Goal: Contribute content

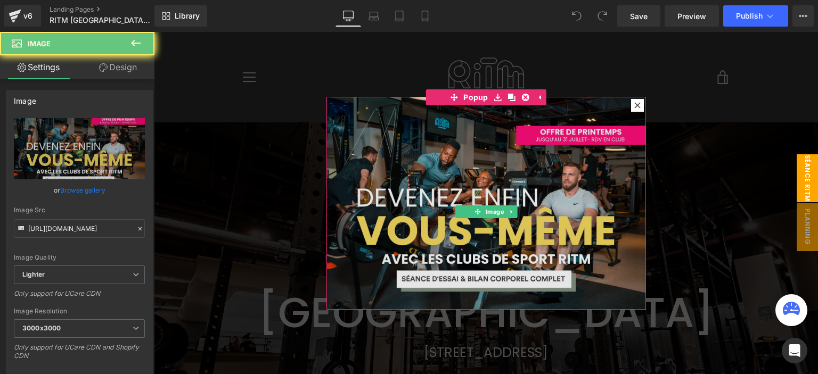
click at [491, 166] on img at bounding box center [485, 203] width 319 height 213
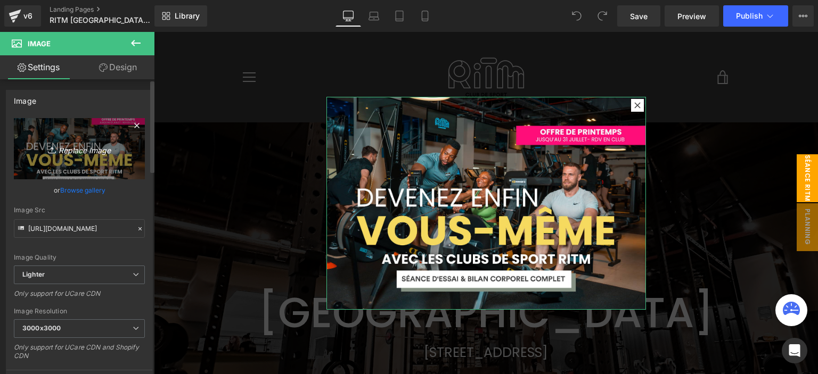
click at [60, 147] on icon "Replace Image" at bounding box center [79, 148] width 85 height 13
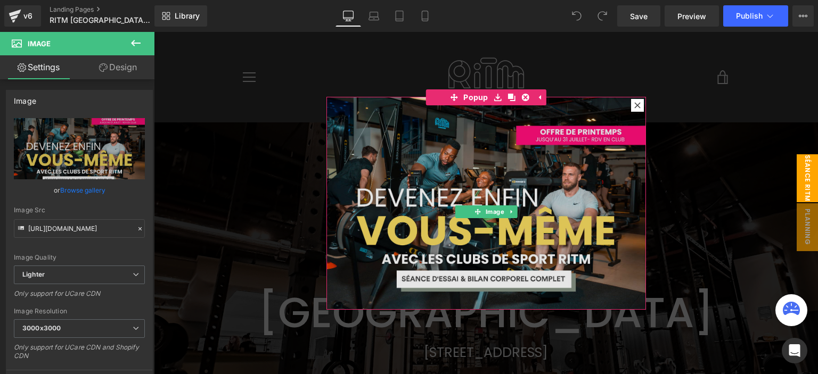
click at [512, 165] on img at bounding box center [485, 203] width 319 height 213
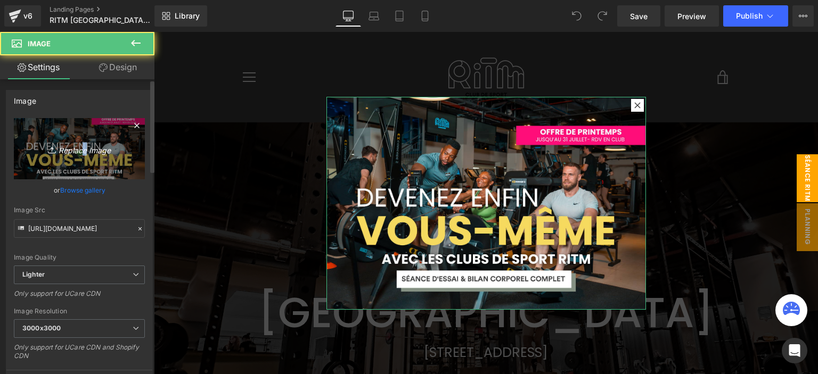
click at [79, 152] on icon "Replace Image" at bounding box center [79, 148] width 85 height 13
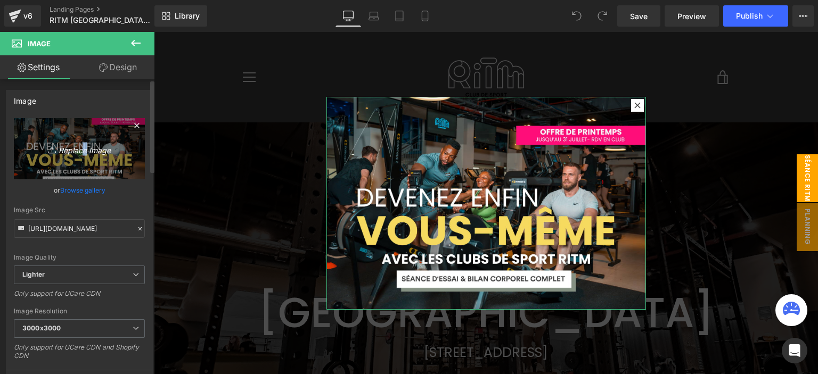
type input "C:\fakepath\pop up (10).png"
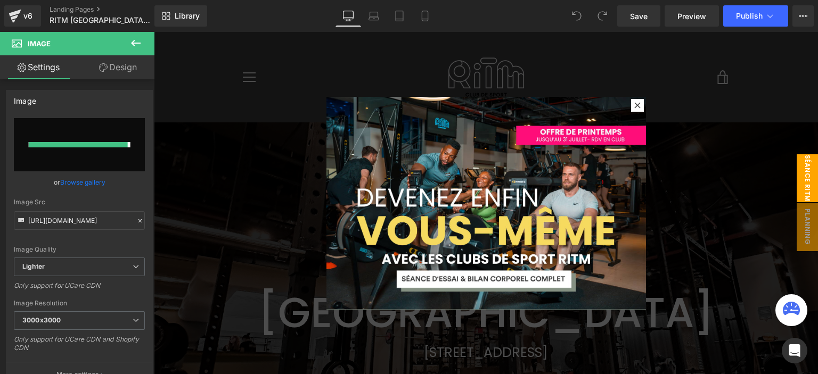
type input "[URL][DOMAIN_NAME]"
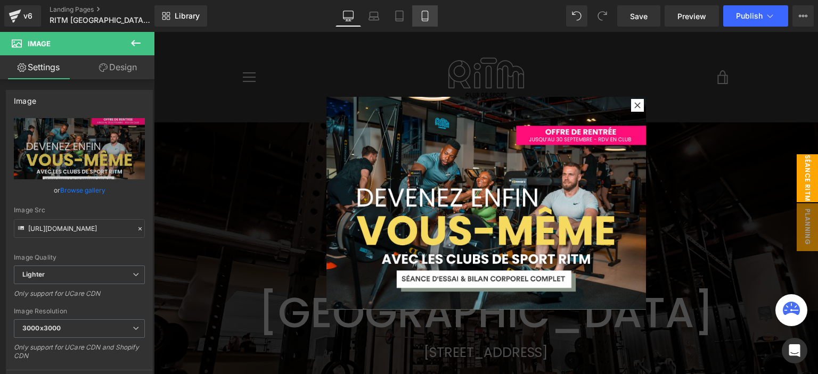
click at [420, 16] on icon at bounding box center [425, 16] width 11 height 11
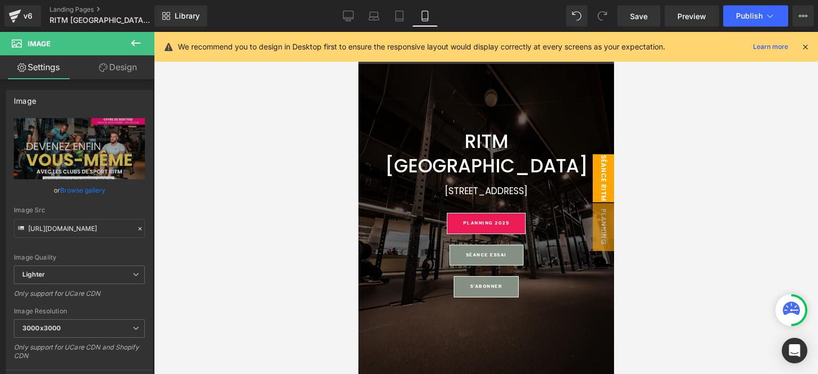
click at [595, 180] on span "séance ritm" at bounding box center [602, 178] width 21 height 48
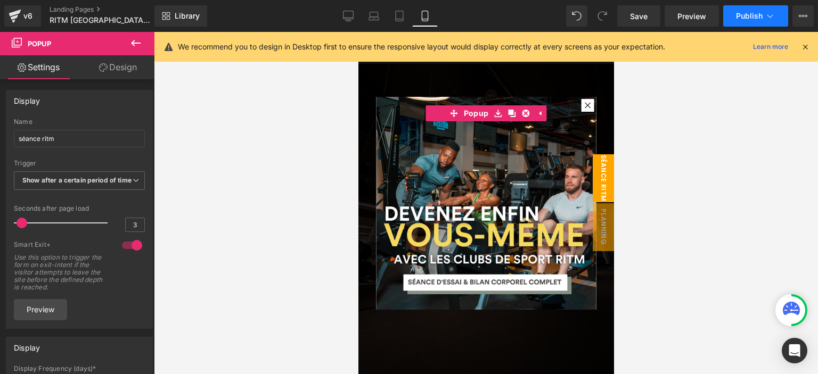
click at [751, 15] on span "Publish" at bounding box center [749, 16] width 27 height 9
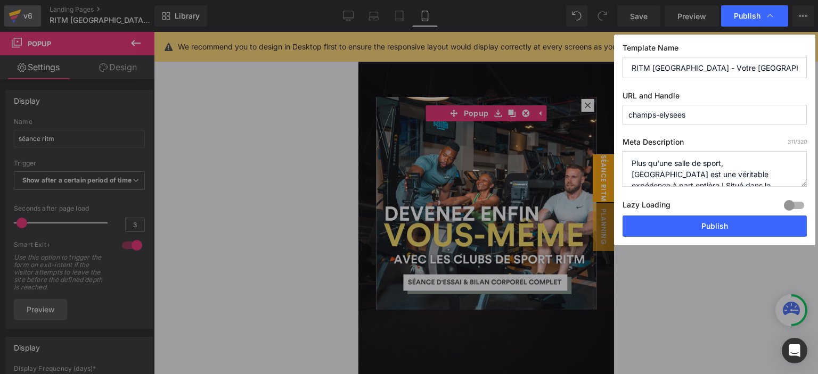
drag, startPoint x: 673, startPoint y: 223, endPoint x: 19, endPoint y: 5, distance: 689.2
click at [672, 224] on button "Publish" at bounding box center [714, 226] width 184 height 21
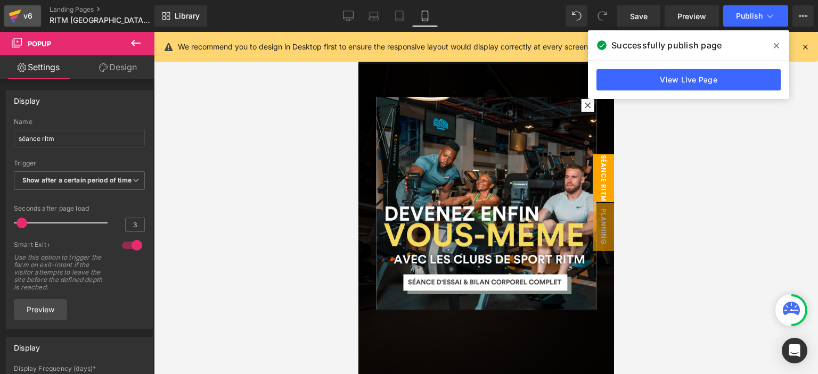
click at [37, 13] on link "v6" at bounding box center [22, 15] width 37 height 21
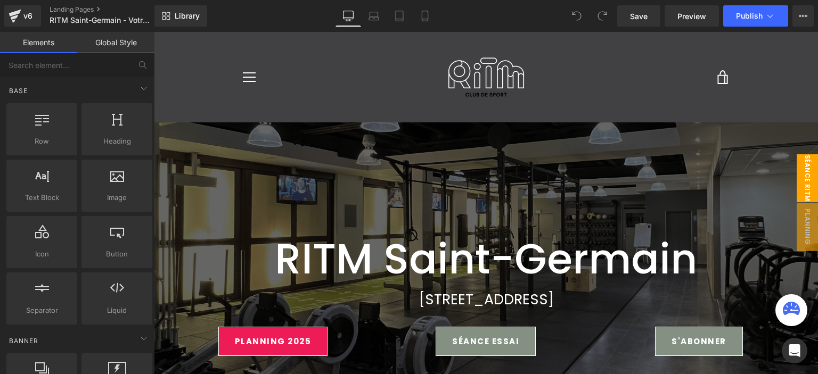
click at [798, 188] on span "séance ritm" at bounding box center [807, 178] width 21 height 48
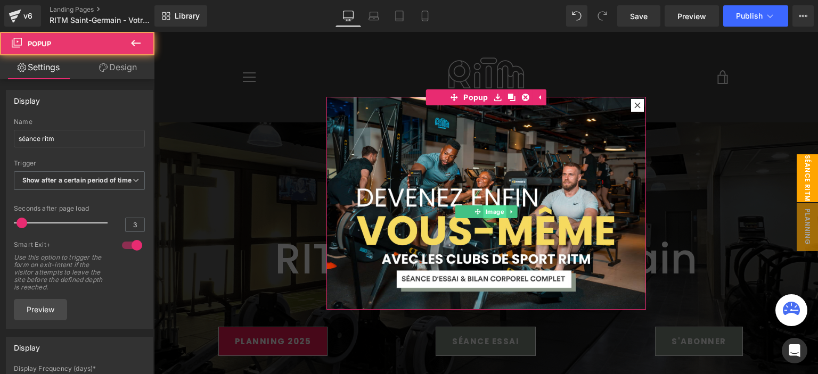
click at [496, 208] on span "Image" at bounding box center [494, 212] width 23 height 13
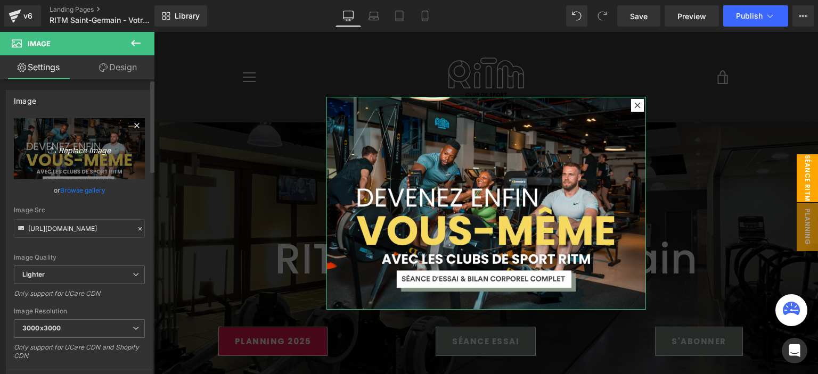
click at [62, 152] on icon "Replace Image" at bounding box center [79, 148] width 85 height 13
type input "C:\fakepath\pop up (10).png"
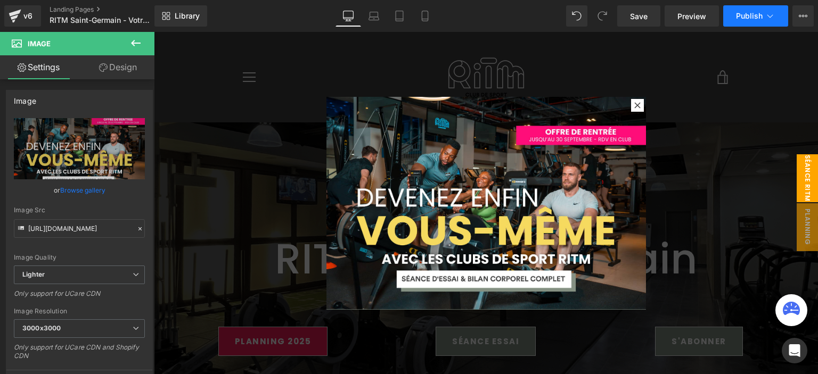
click at [755, 21] on button "Publish" at bounding box center [755, 15] width 65 height 21
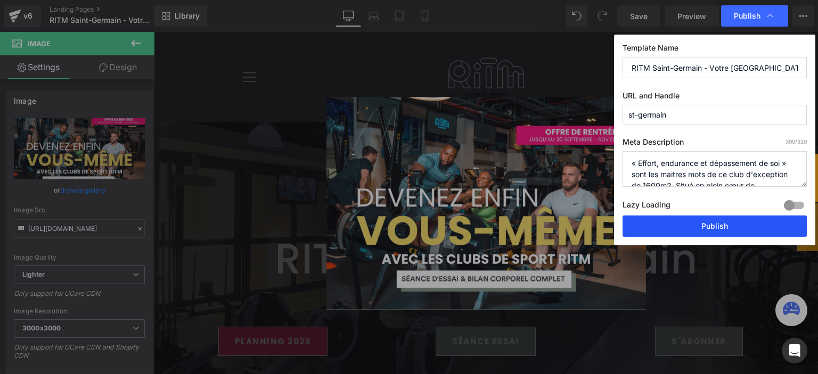
click at [694, 228] on button "Publish" at bounding box center [714, 226] width 184 height 21
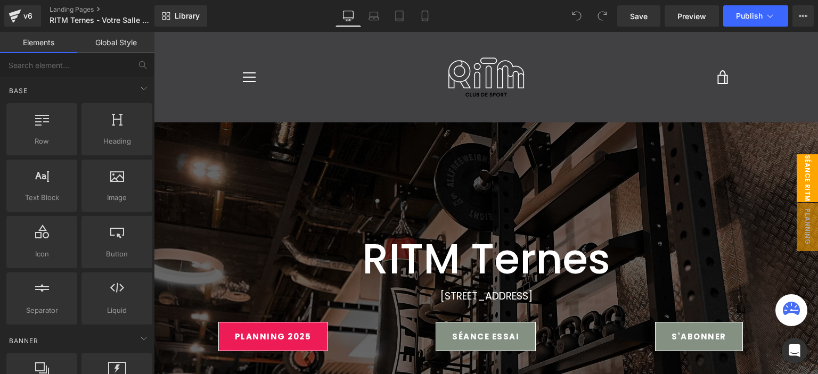
click at [802, 180] on span "séance ritm" at bounding box center [807, 178] width 21 height 48
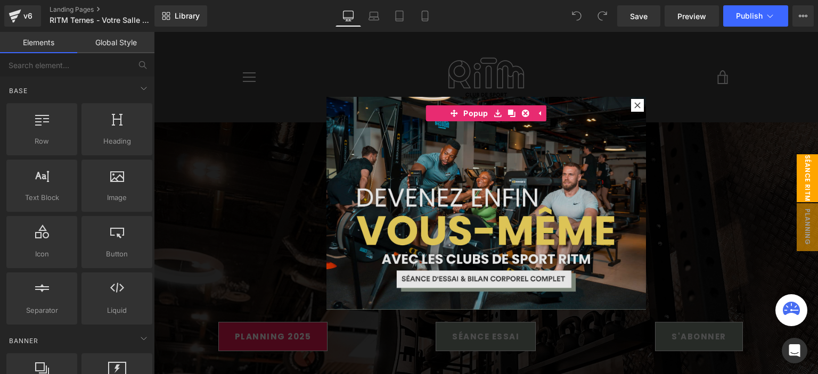
click at [414, 200] on img at bounding box center [485, 203] width 319 height 213
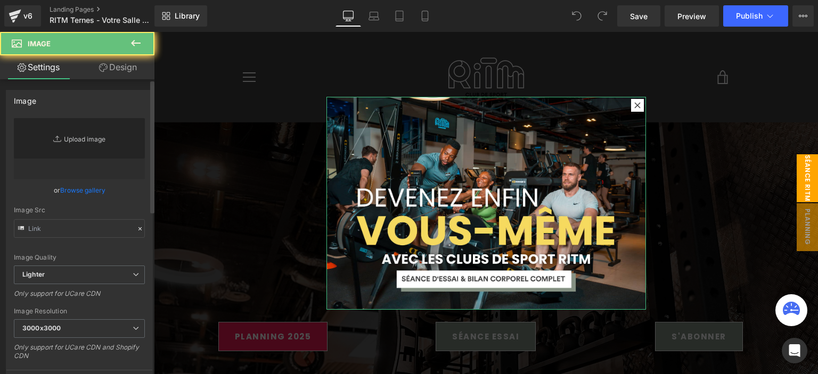
type input "https://ucarecdn.com/568abea5-8721-41ae-805a-ef806fc57ea0/-/format/auto/-/previ…"
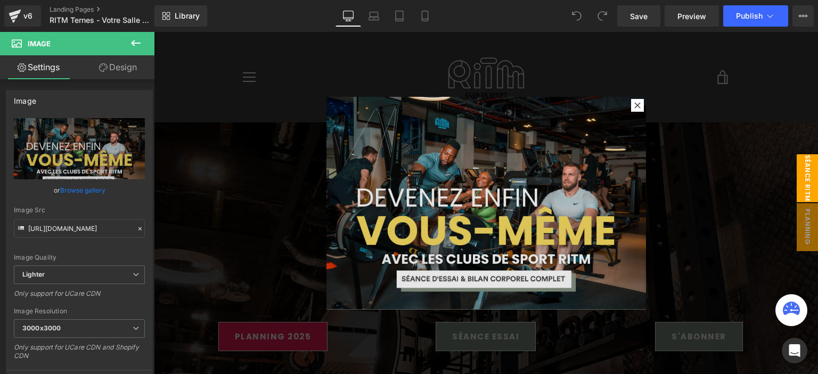
click at [418, 151] on img at bounding box center [485, 203] width 319 height 213
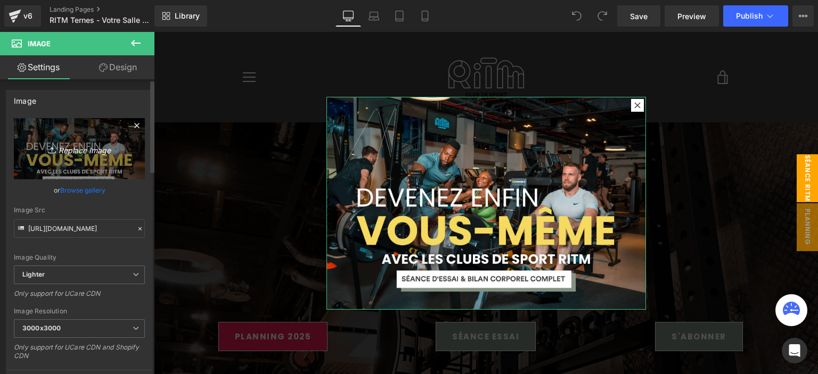
click at [52, 146] on icon at bounding box center [53, 150] width 11 height 11
type input "C:\fakepath\pop up (10).png"
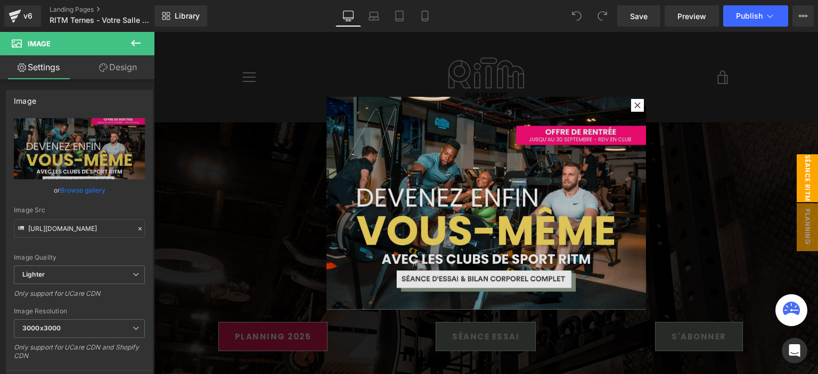
type input "https://ucarecdn.com/62161206-0315-4f1f-8f70-ded54e8a5852/-/format/auto/-/previ…"
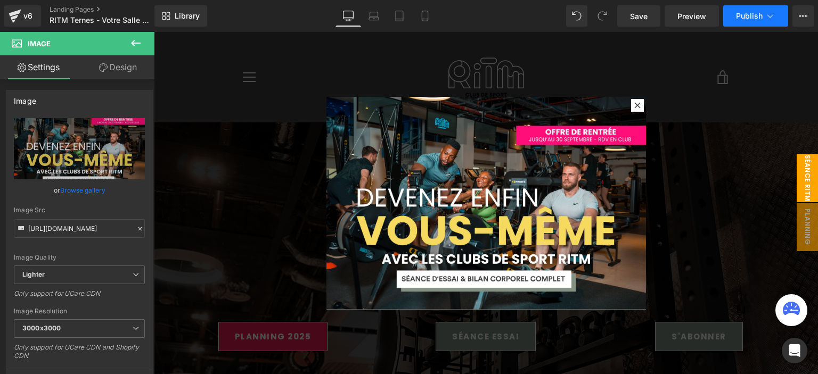
click at [748, 20] on button "Publish" at bounding box center [755, 15] width 65 height 21
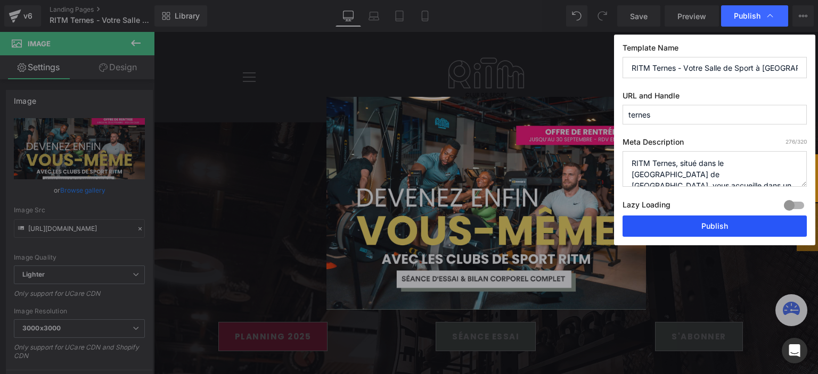
click at [727, 229] on button "Publish" at bounding box center [714, 226] width 184 height 21
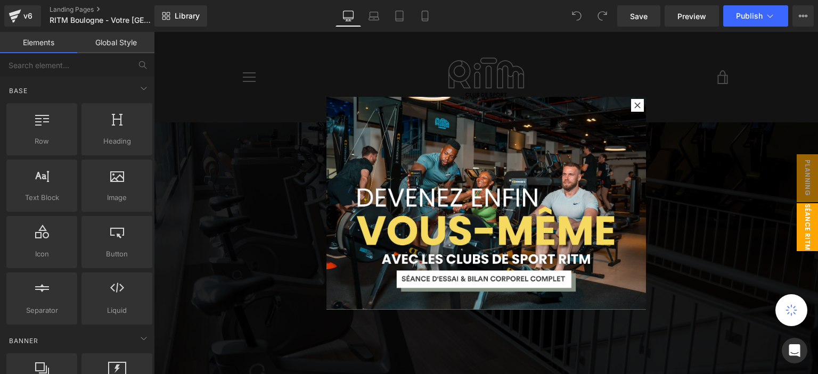
click at [480, 110] on img at bounding box center [485, 203] width 319 height 213
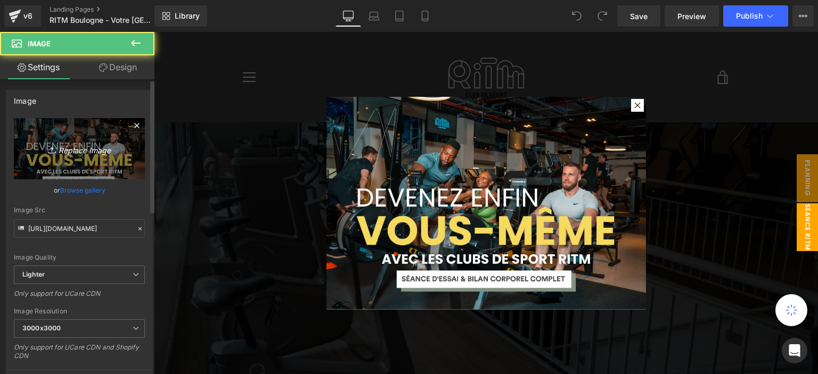
click at [88, 160] on link "Replace Image" at bounding box center [79, 148] width 131 height 61
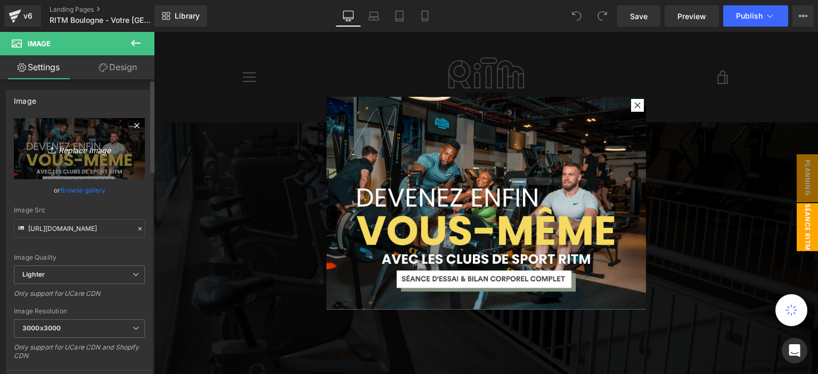
type input "C:\fakepath\pop up (10).png"
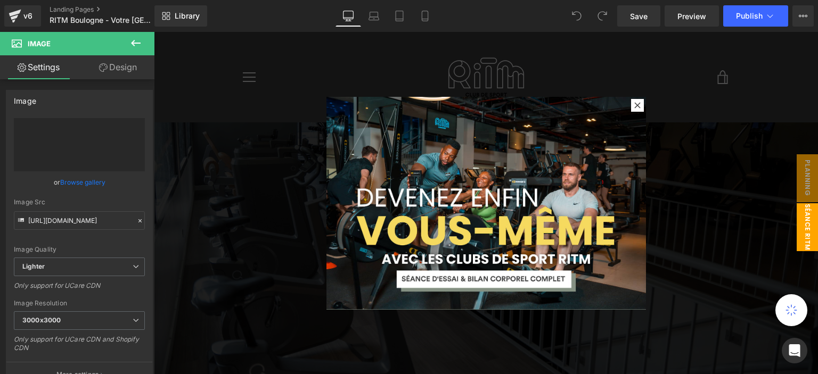
type input "https://ucarecdn.com/04862eb6-b3ba-4773-96bc-16647dd18776/-/format/auto/-/previ…"
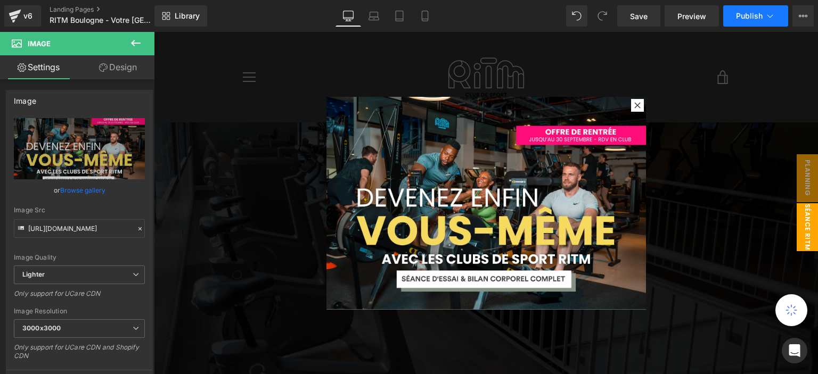
click at [748, 13] on span "Publish" at bounding box center [749, 16] width 27 height 9
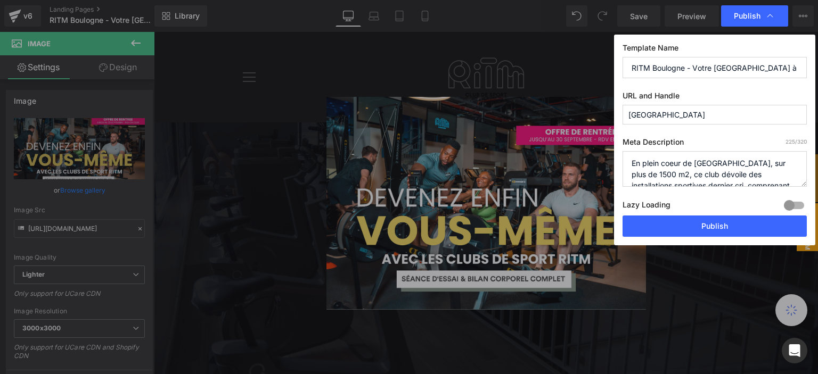
drag, startPoint x: 506, startPoint y: 145, endPoint x: 545, endPoint y: 2, distance: 148.4
click at [703, 230] on button "Publish" at bounding box center [714, 226] width 184 height 21
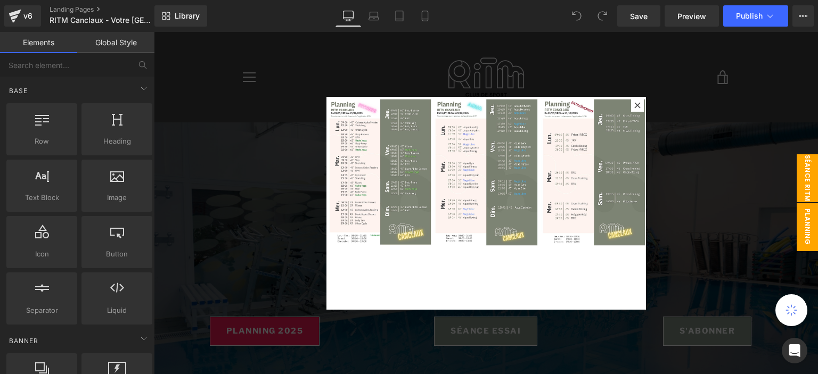
click at [797, 174] on span "séance ritm" at bounding box center [807, 178] width 21 height 48
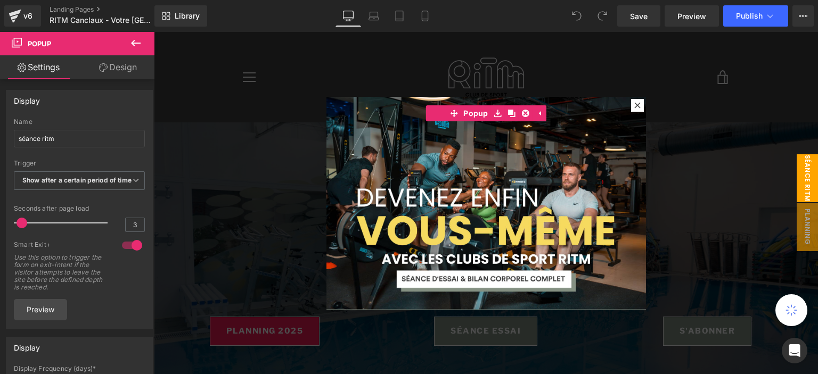
click at [797, 170] on span "séance ritm" at bounding box center [807, 178] width 21 height 48
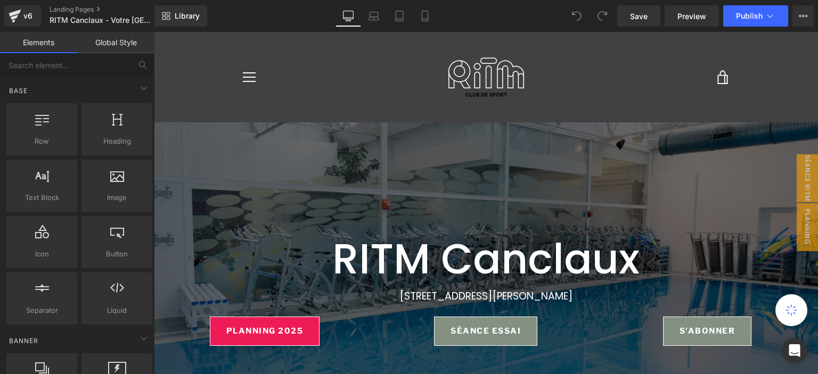
drag, startPoint x: 801, startPoint y: 181, endPoint x: 429, endPoint y: 214, distance: 373.7
click at [801, 179] on span "séance ritm" at bounding box center [807, 178] width 21 height 48
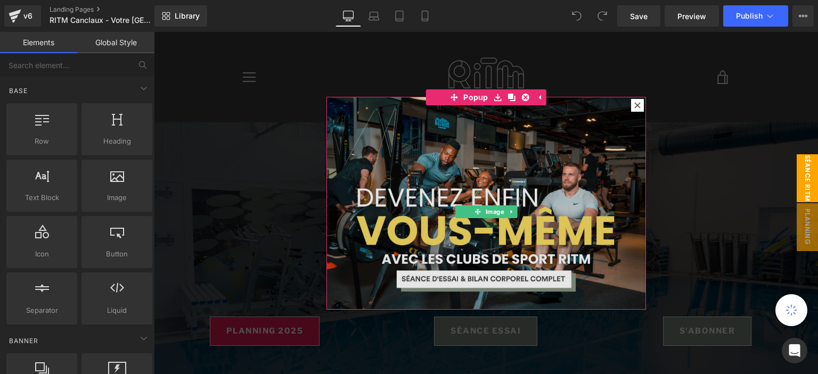
click at [474, 204] on img at bounding box center [485, 203] width 319 height 213
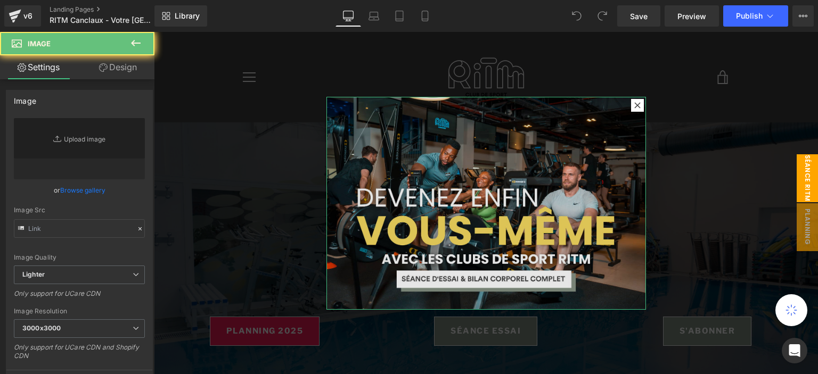
type input "https://ucarecdn.com/b340ebfa-83f2-4303-9278-e1b032f2893d/-/format/auto/-/previ…"
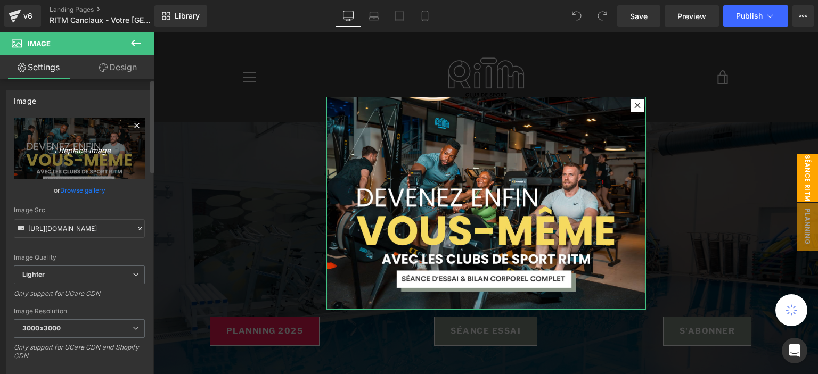
drag, startPoint x: 55, startPoint y: 146, endPoint x: 49, endPoint y: 146, distance: 6.4
click at [49, 146] on icon at bounding box center [53, 150] width 11 height 11
type input "C:\fakepath\pop up (10).png"
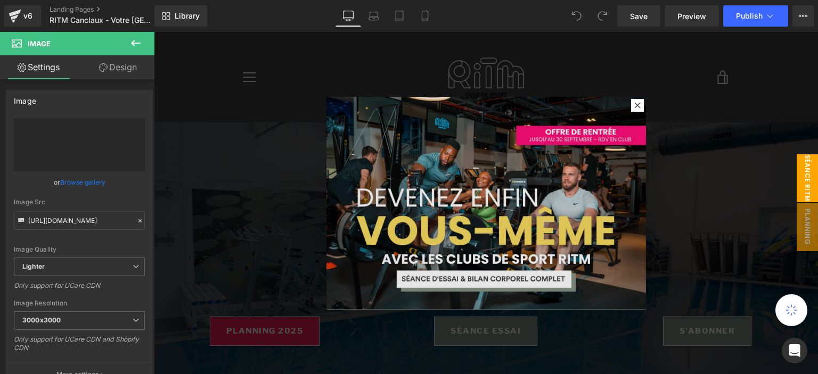
type input "https://ucarecdn.com/9cf87f75-8854-4bbd-ac9f-2ebe82d585d5/-/format/auto/-/previ…"
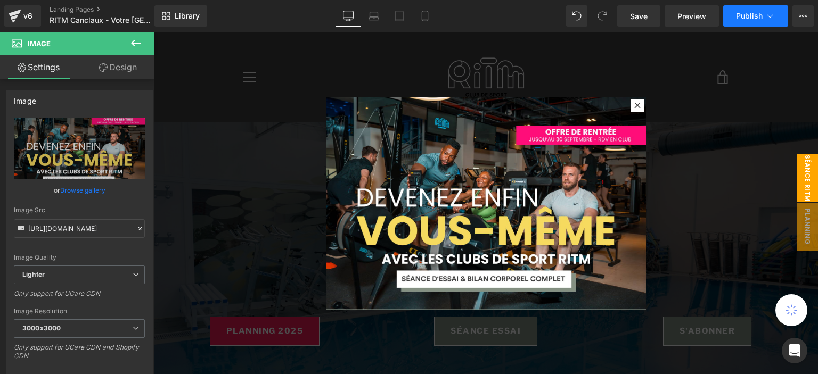
click at [742, 25] on button "Publish" at bounding box center [755, 15] width 65 height 21
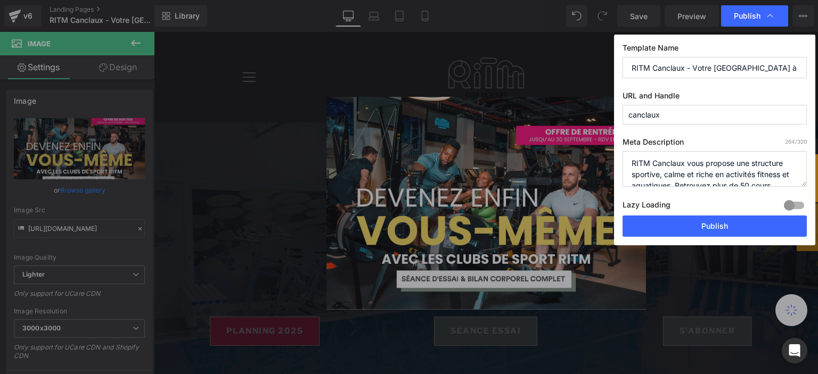
drag, startPoint x: 689, startPoint y: 232, endPoint x: 661, endPoint y: 3, distance: 230.6
click at [689, 232] on button "Publish" at bounding box center [714, 226] width 184 height 21
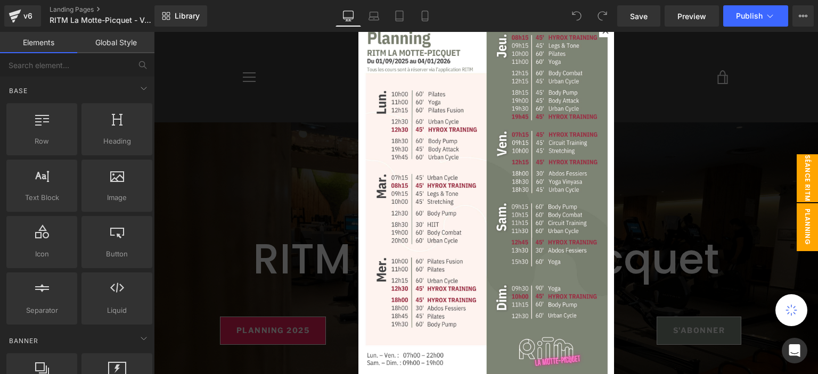
click at [803, 183] on span "séance ritm" at bounding box center [807, 178] width 21 height 48
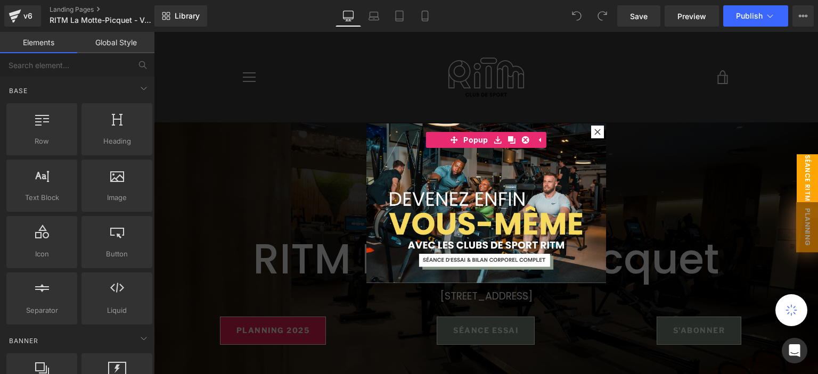
click at [465, 166] on img at bounding box center [486, 204] width 240 height 160
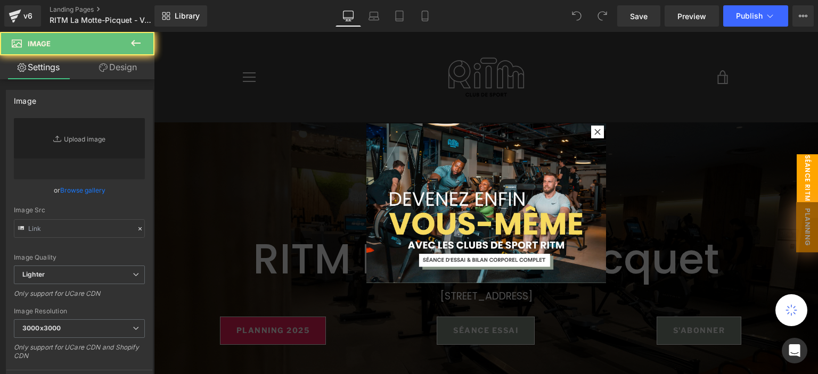
type input "https://ucarecdn.com/0c994cab-b31a-42bb-889c-08680c8344f8/-/format/auto/-/previ…"
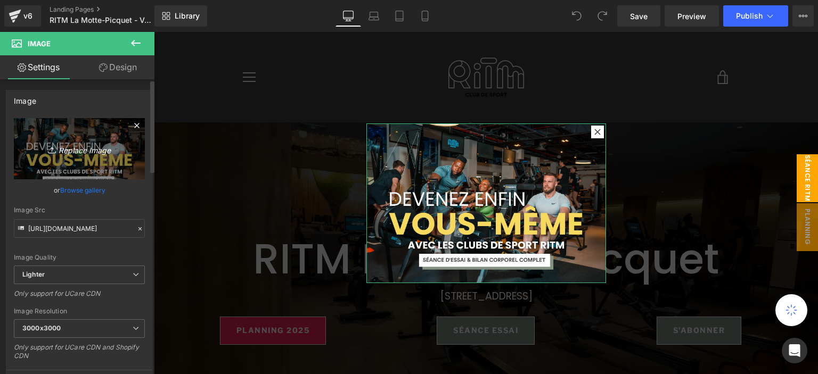
click at [51, 145] on icon at bounding box center [53, 150] width 11 height 11
type input "C:\fakepath\pop up (10).png"
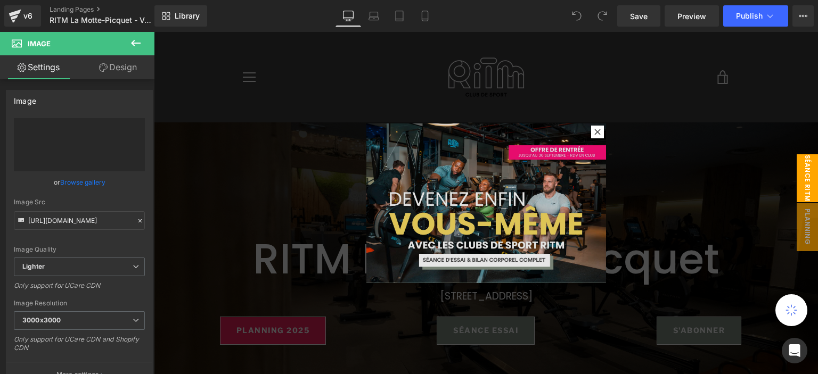
type input "https://ucarecdn.com/1b910225-9831-4c56-9022-33a3dea48b20/-/format/auto/-/previ…"
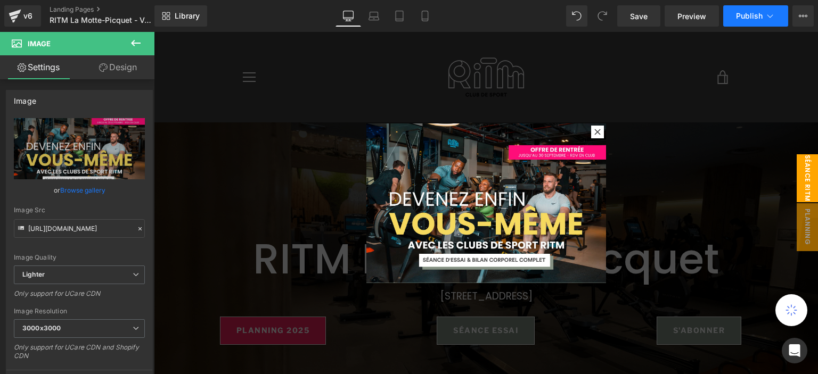
click at [742, 21] on button "Publish" at bounding box center [755, 15] width 65 height 21
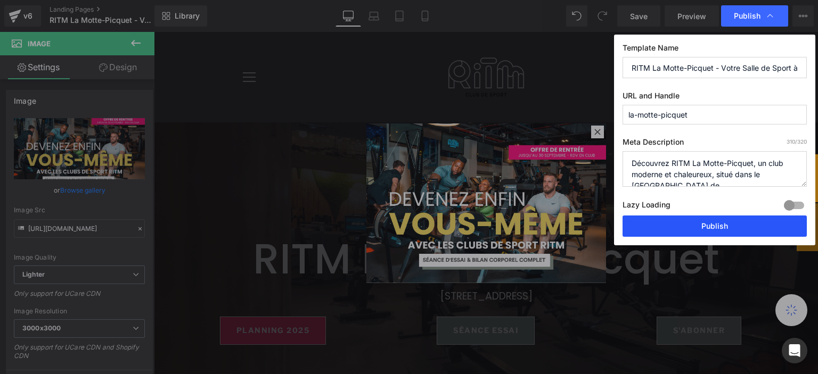
click at [698, 219] on button "Publish" at bounding box center [714, 226] width 184 height 21
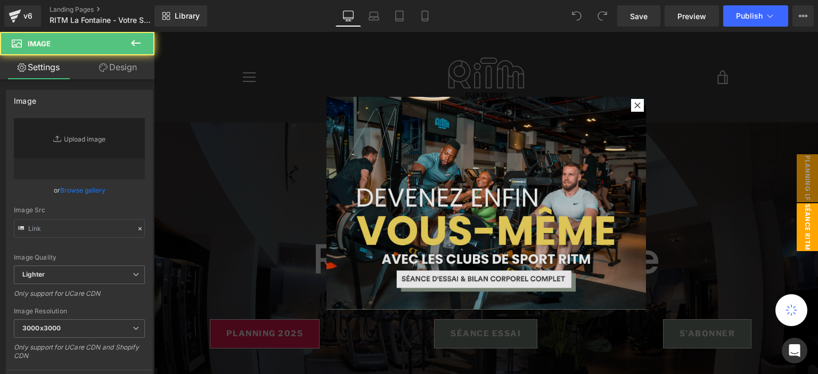
click at [326, 161] on img at bounding box center [485, 203] width 319 height 213
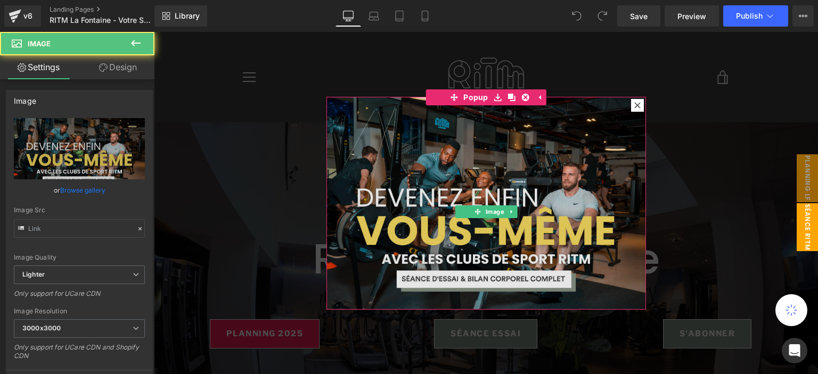
type input "https://ucarecdn.com/ea6e2d51-35d7-43d2-8f1a-d2657ce26f94/-/format/auto/-/previ…"
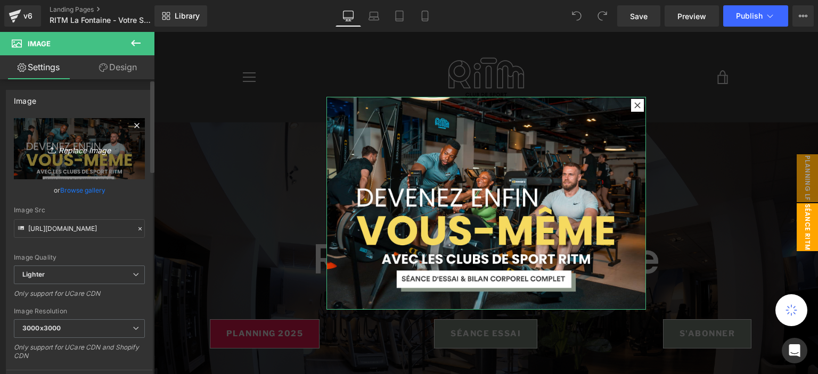
click at [91, 146] on icon "Replace Image" at bounding box center [79, 148] width 85 height 13
type input "C:\fakepath\pop up (10).png"
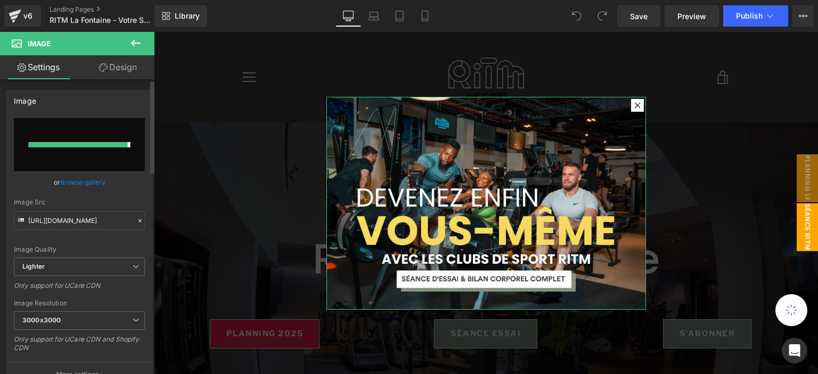
type input "https://ucarecdn.com/52abab6b-a2ce-42f2-b3bd-3a06bbb7e55e/-/format/auto/-/previ…"
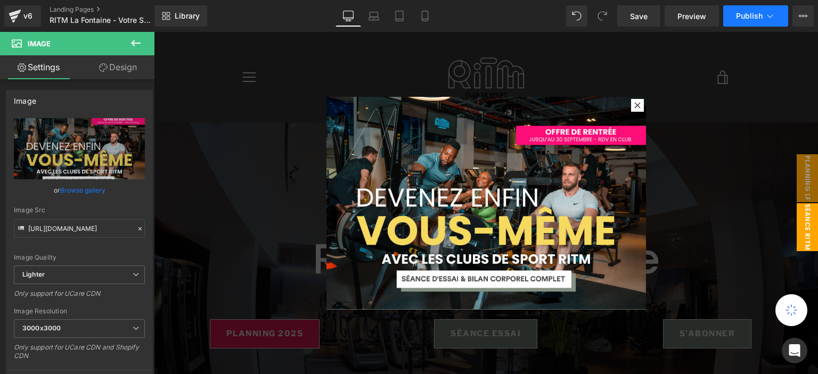
click at [738, 10] on button "Publish" at bounding box center [755, 15] width 65 height 21
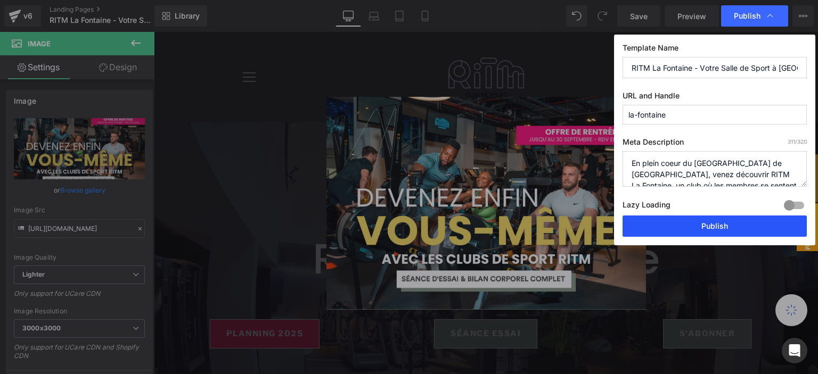
drag, startPoint x: 669, startPoint y: 226, endPoint x: 489, endPoint y: 190, distance: 183.1
click at [669, 226] on button "Publish" at bounding box center [714, 226] width 184 height 21
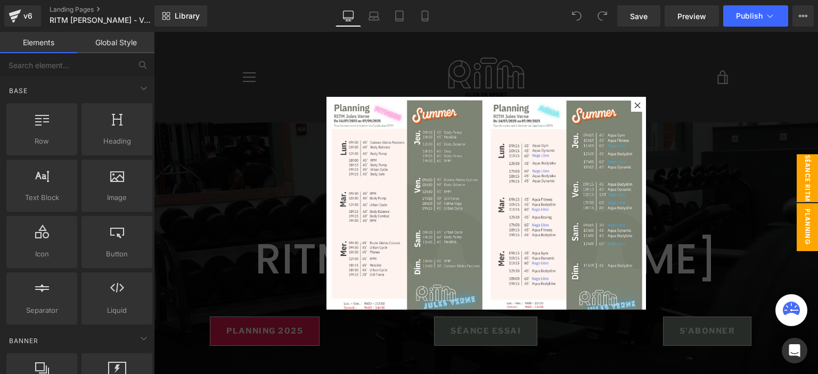
click at [806, 158] on span "séance ritm" at bounding box center [807, 178] width 21 height 48
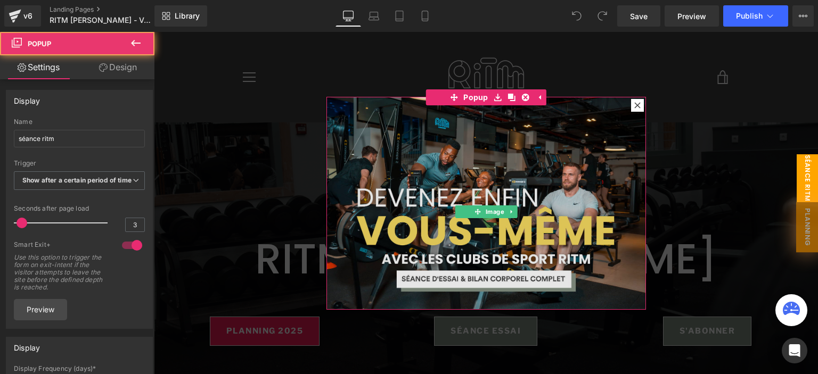
click at [480, 183] on img at bounding box center [485, 203] width 319 height 213
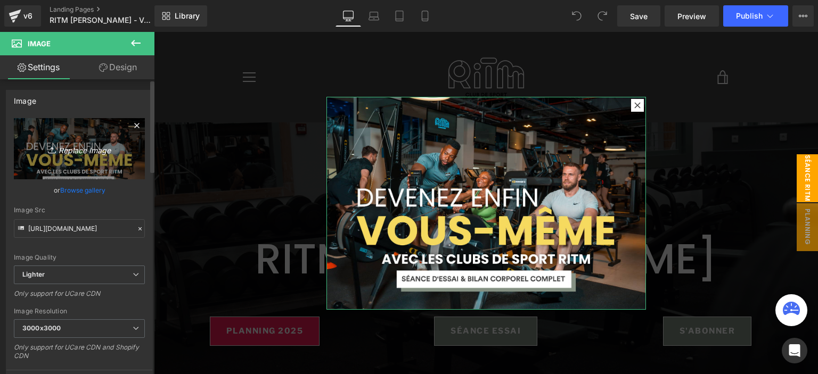
click at [45, 160] on link "Replace Image" at bounding box center [79, 148] width 131 height 61
type input "C:\fakepath\pop up (10).png"
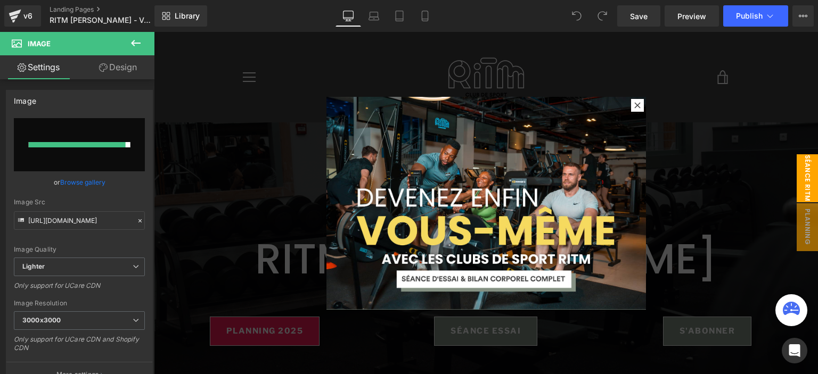
type input "[URL][DOMAIN_NAME]"
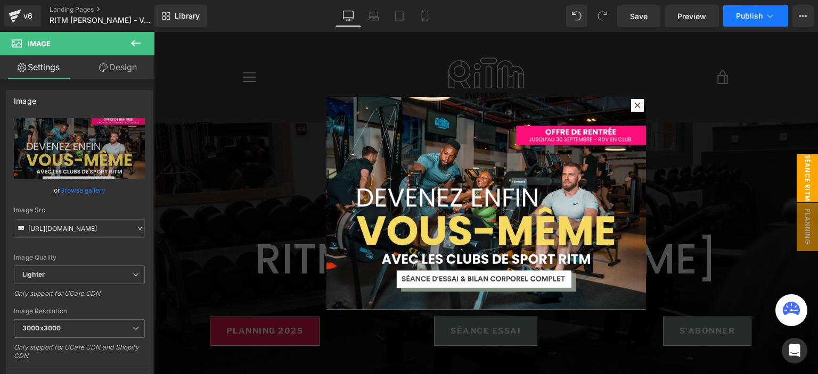
click at [741, 21] on button "Publish" at bounding box center [755, 15] width 65 height 21
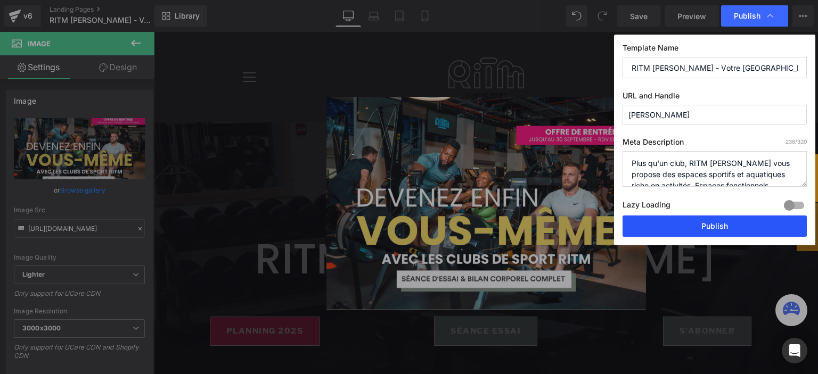
click at [665, 224] on button "Publish" at bounding box center [714, 226] width 184 height 21
